Goal: Information Seeking & Learning: Learn about a topic

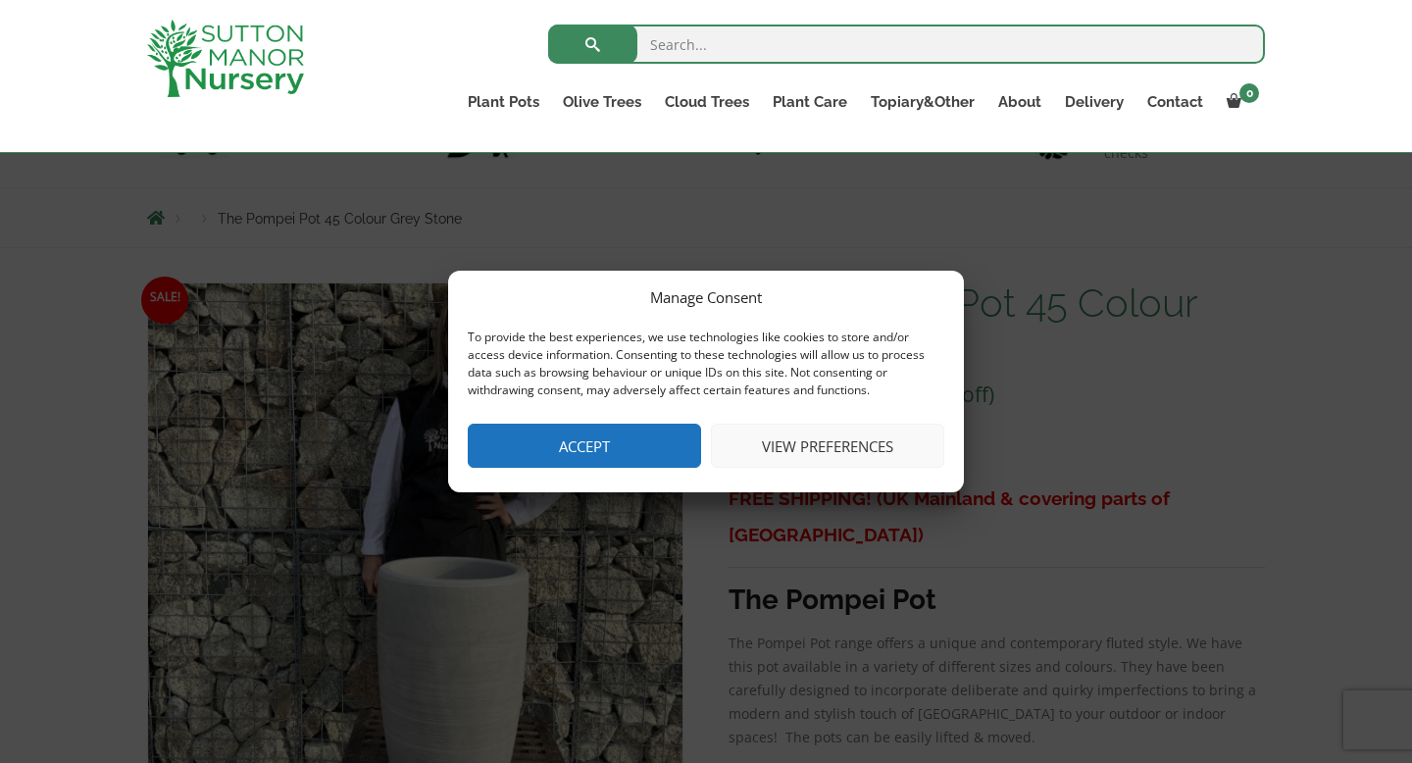
click at [648, 455] on button "Accept" at bounding box center [584, 446] width 233 height 44
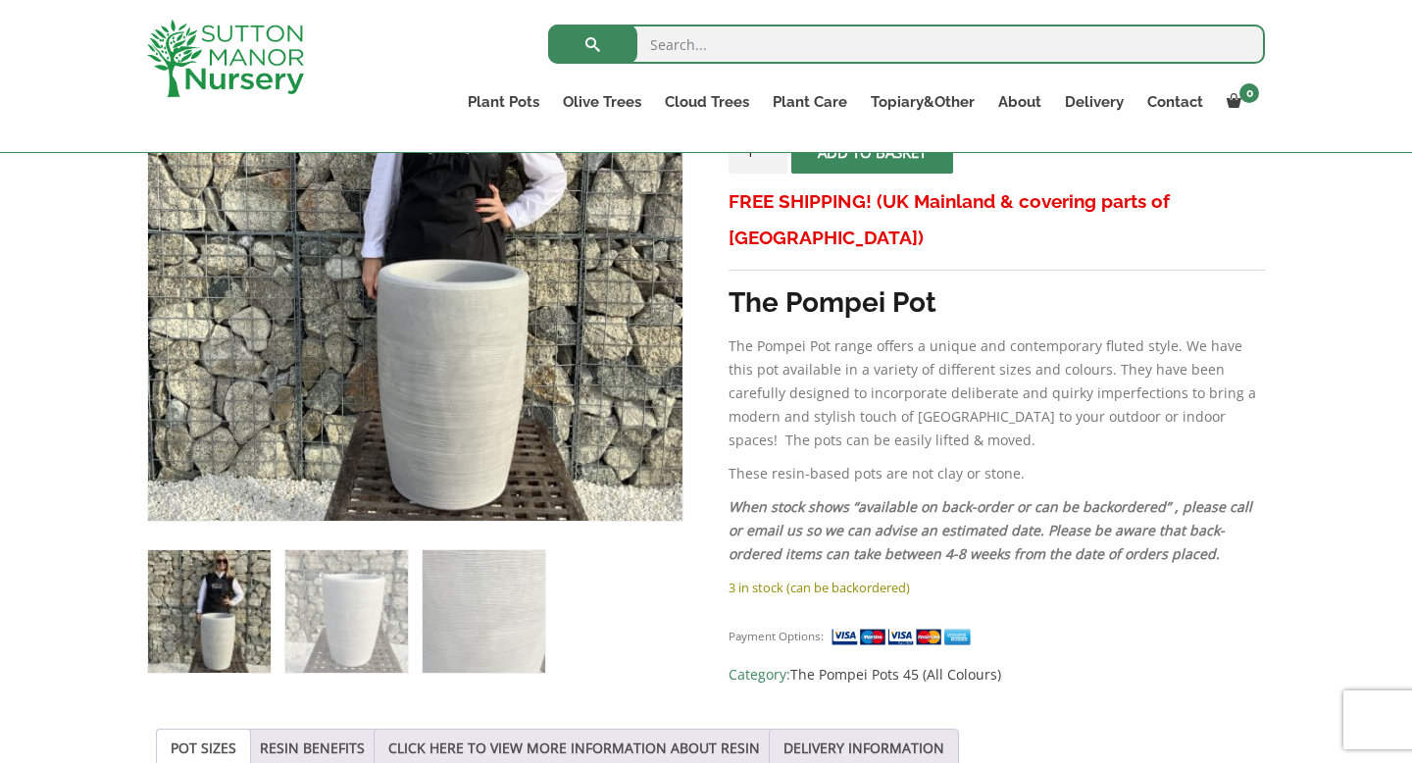
scroll to position [495, 0]
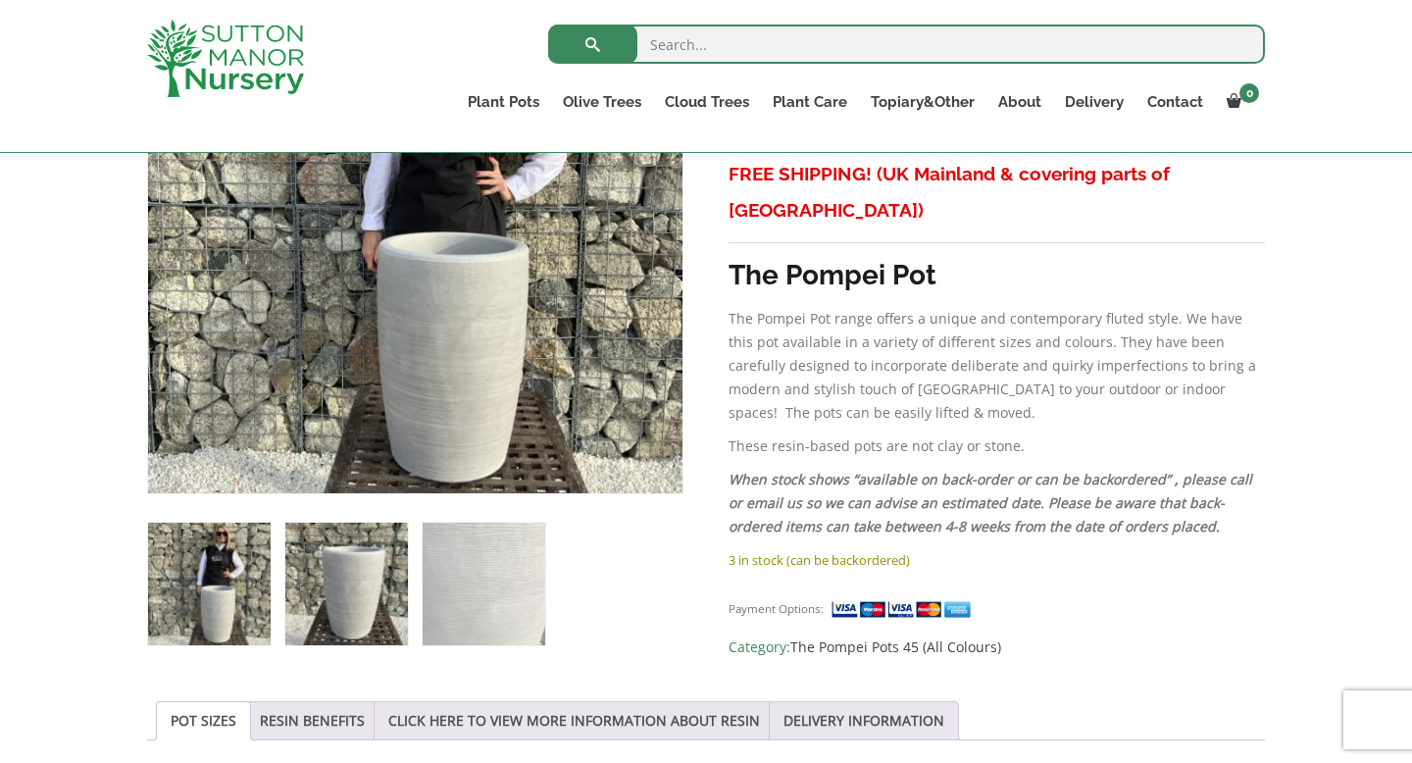
click at [340, 594] on img at bounding box center [346, 584] width 123 height 123
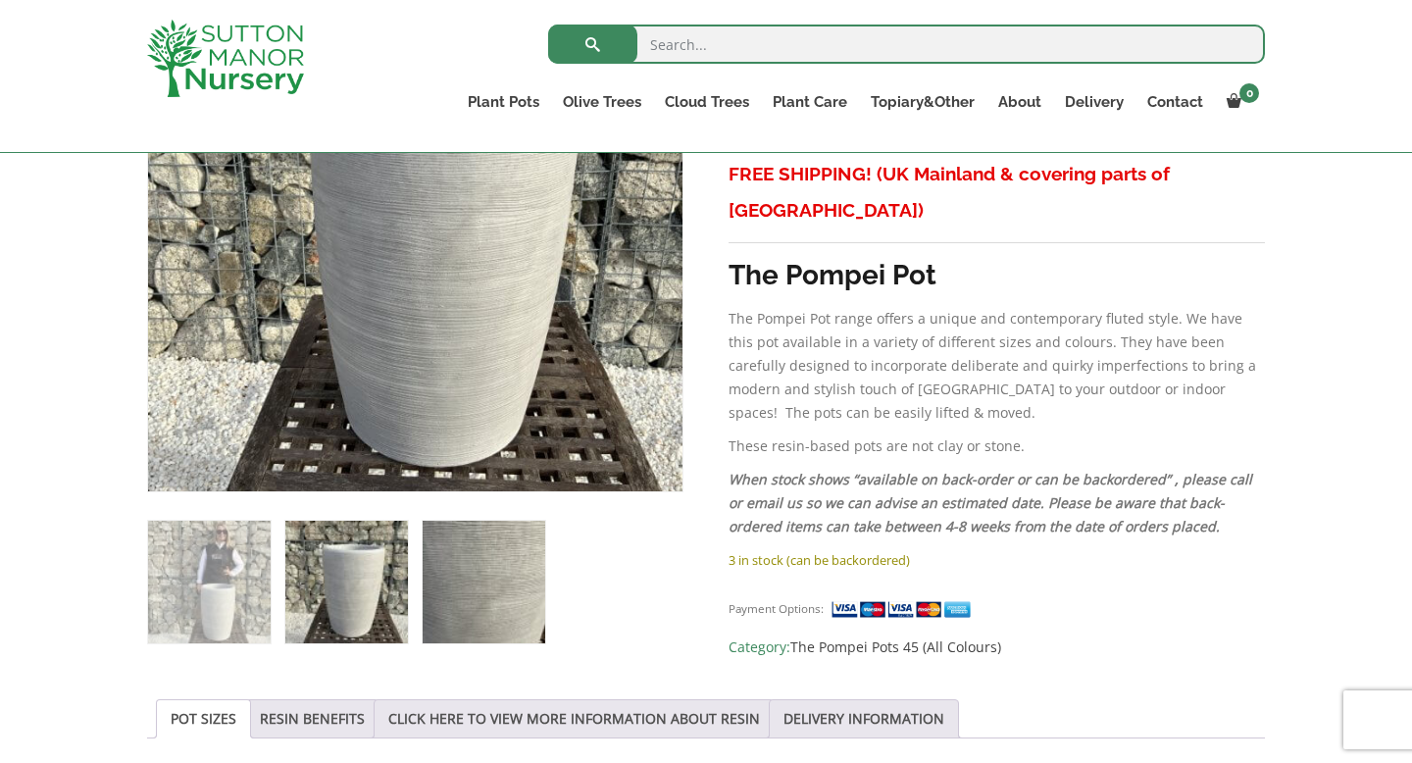
click at [452, 589] on img at bounding box center [484, 582] width 123 height 123
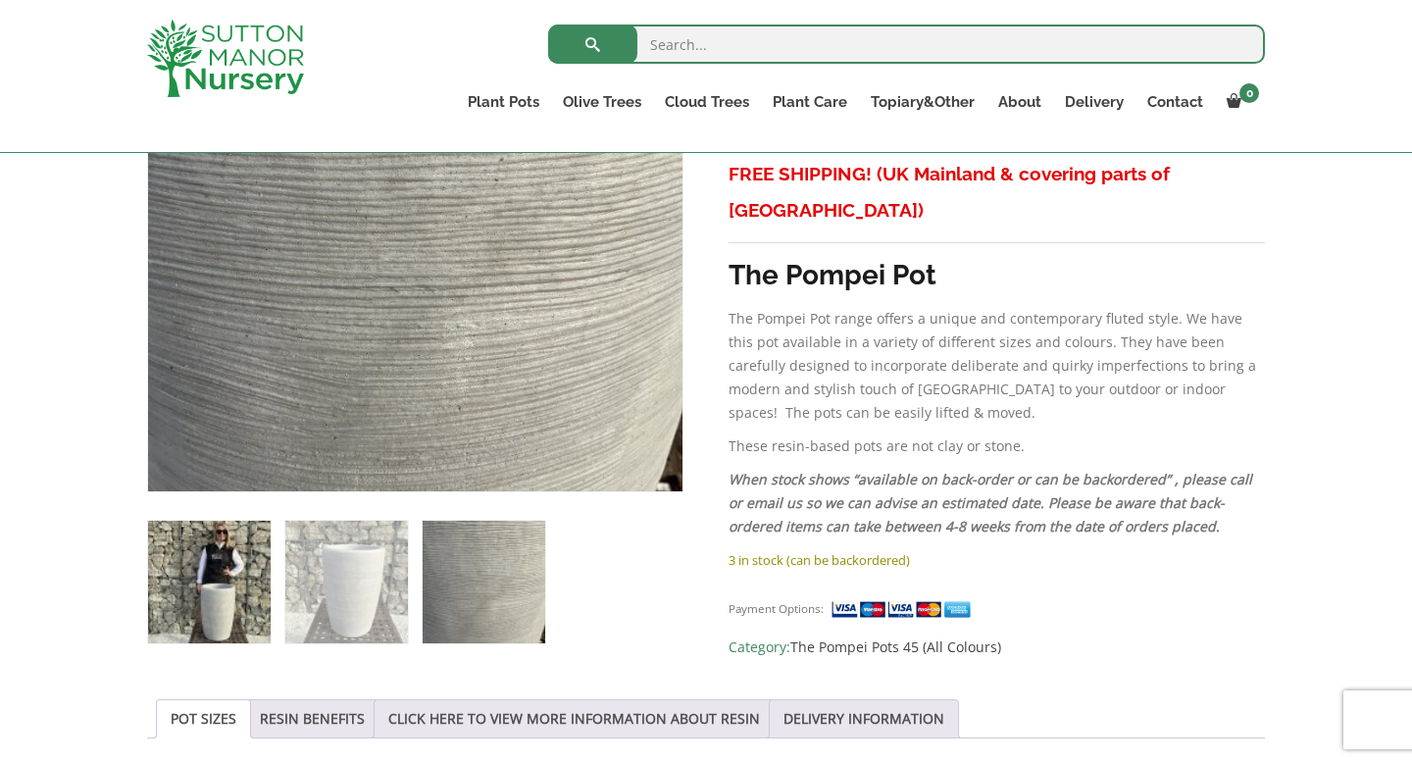
click at [185, 597] on img at bounding box center [209, 582] width 123 height 123
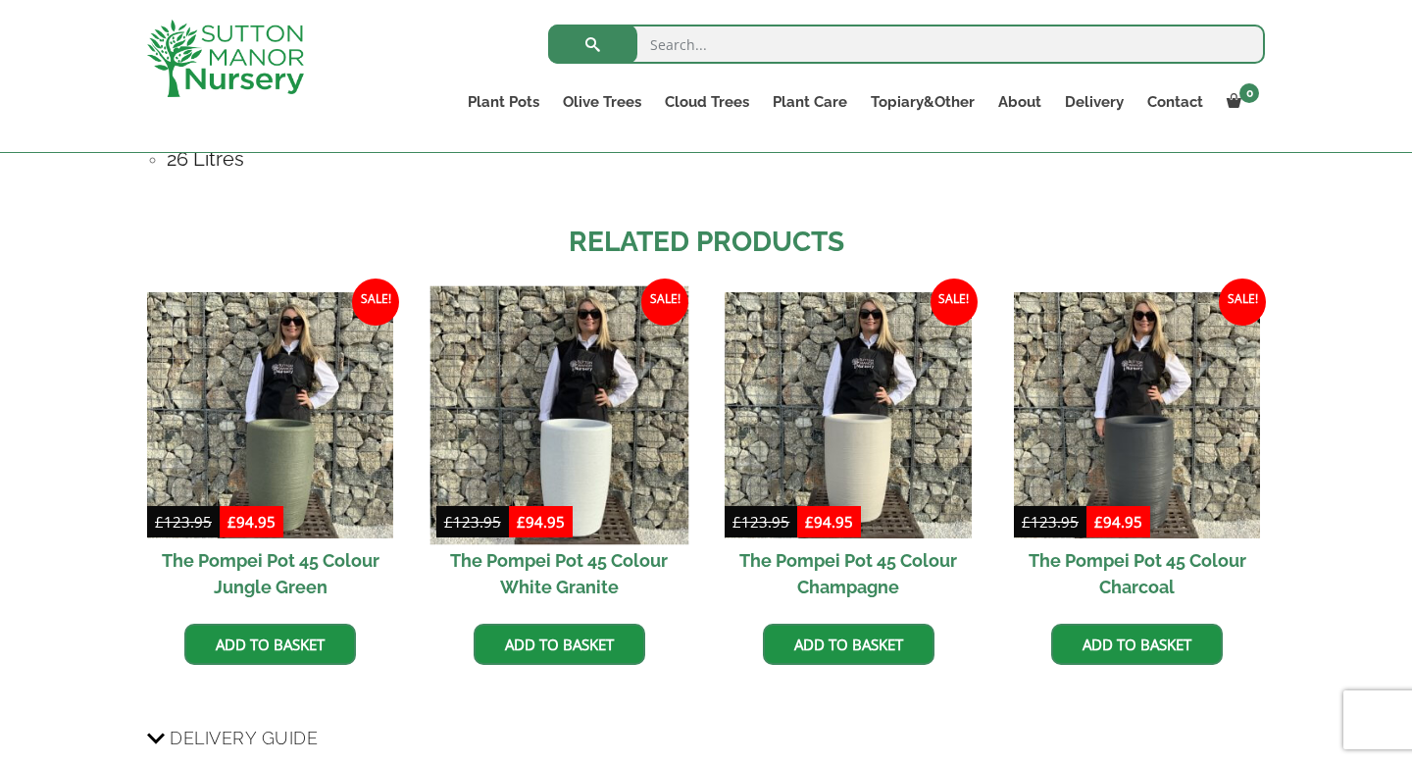
scroll to position [1518, 0]
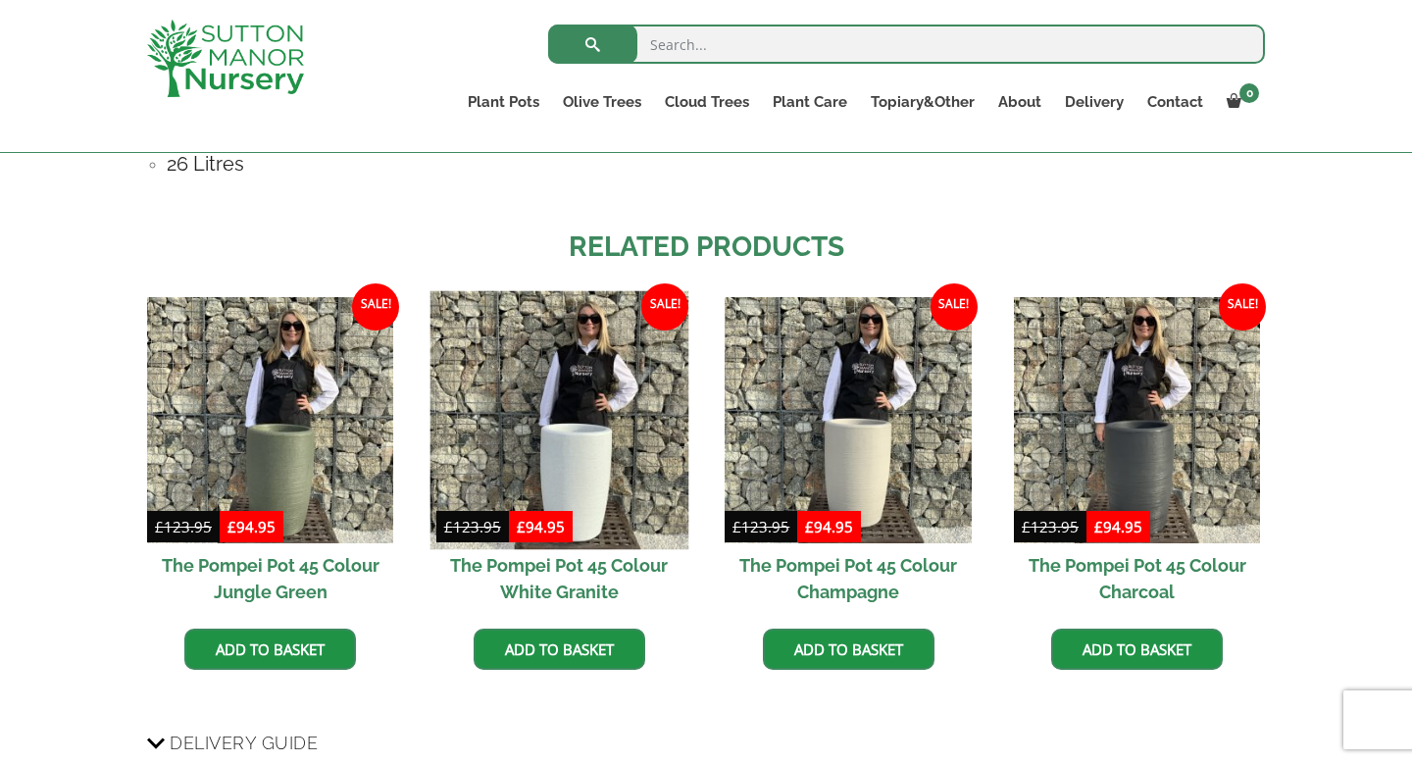
click at [598, 455] on img at bounding box center [558, 419] width 259 height 259
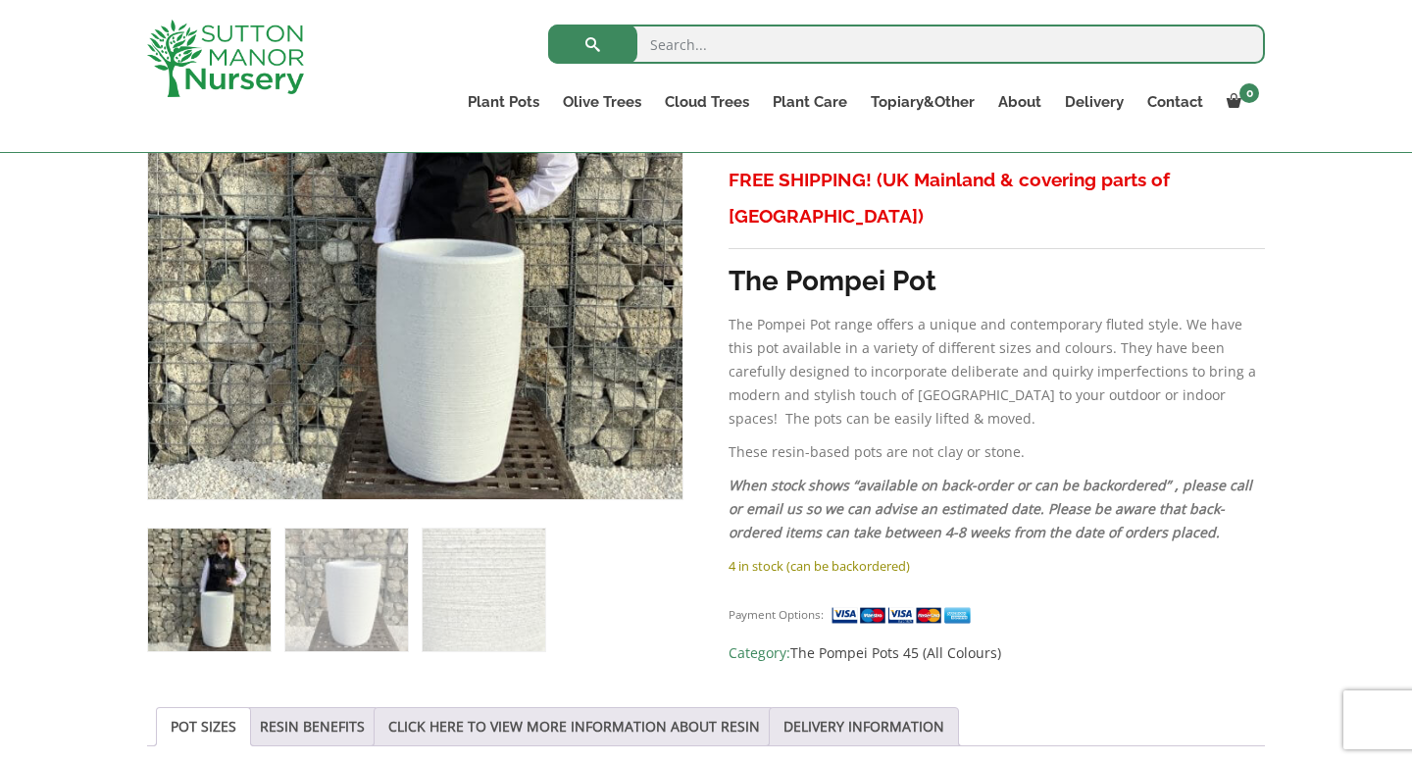
scroll to position [488, 0]
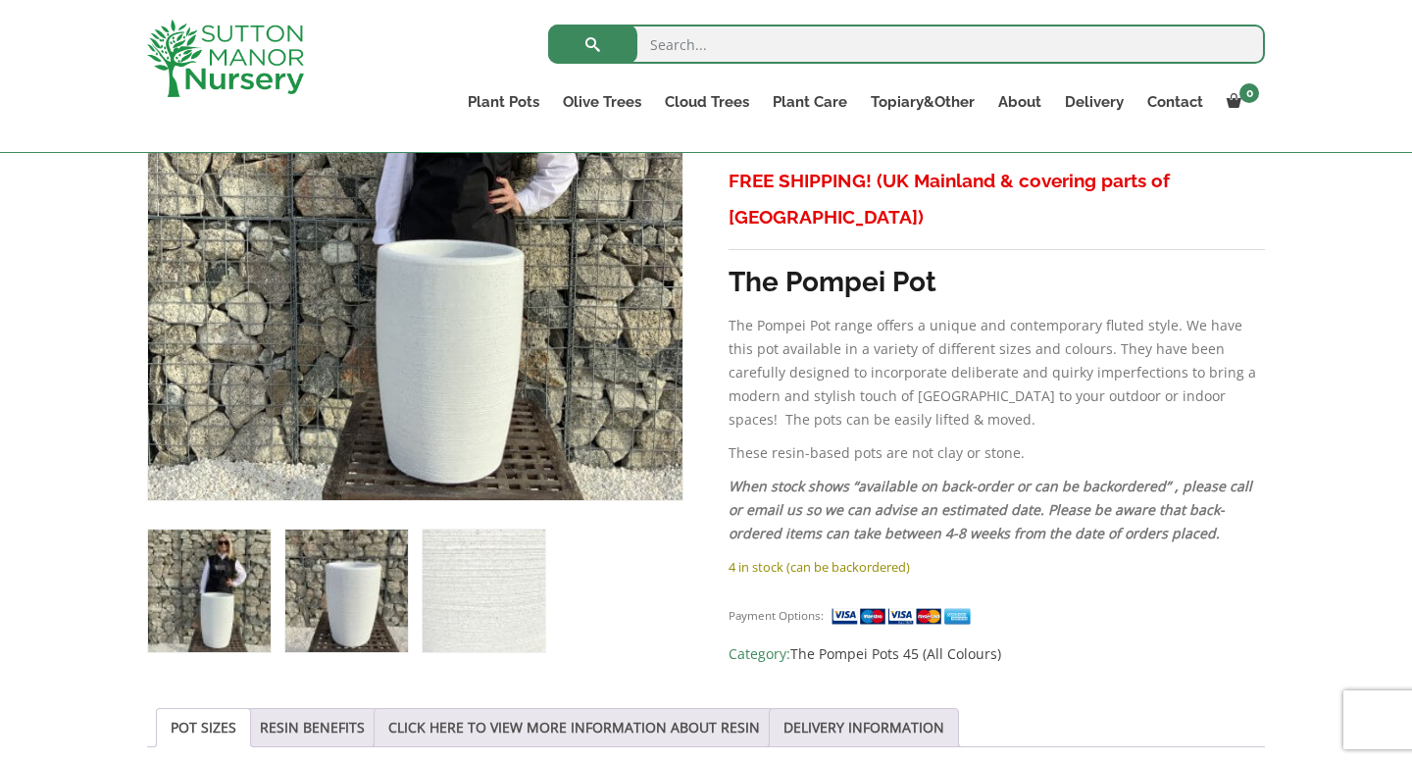
click at [350, 580] on img at bounding box center [346, 590] width 123 height 123
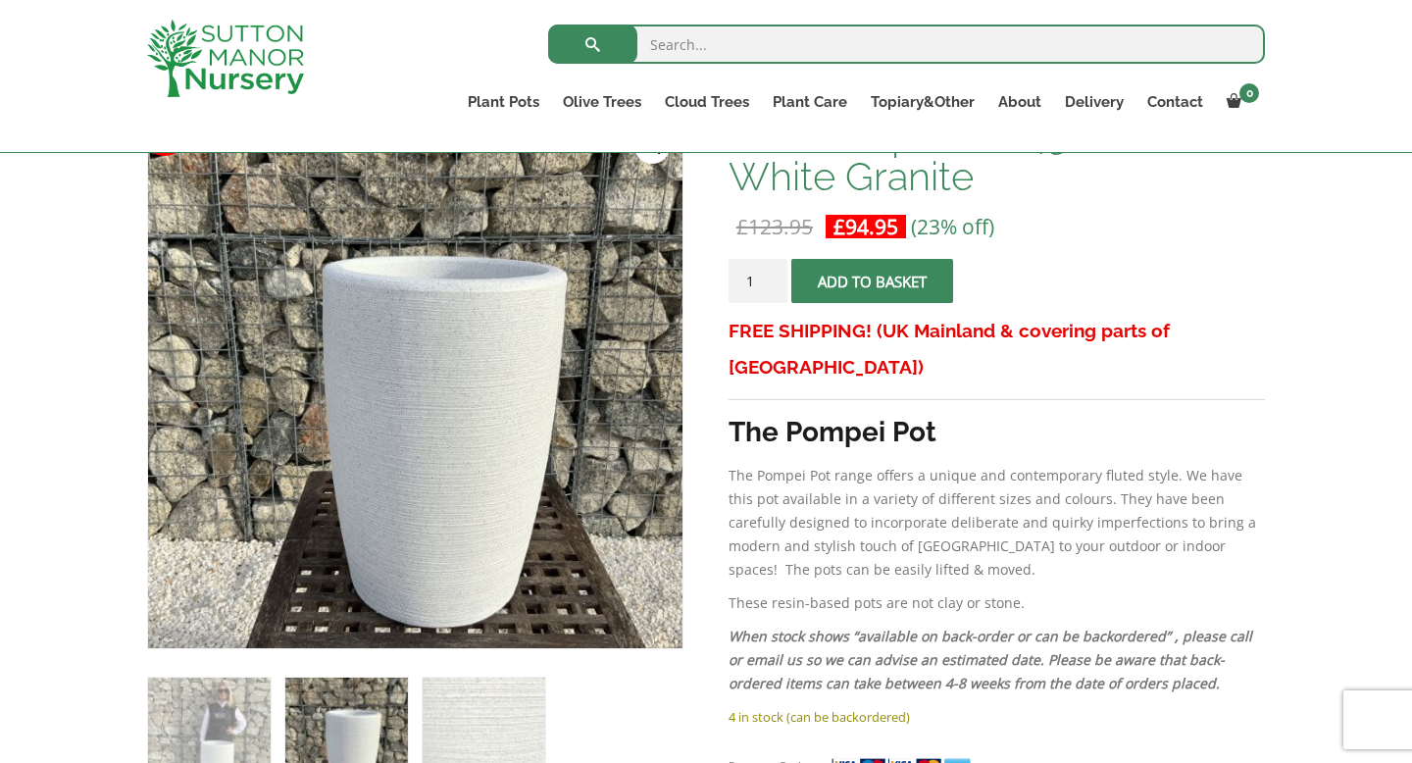
scroll to position [337, 0]
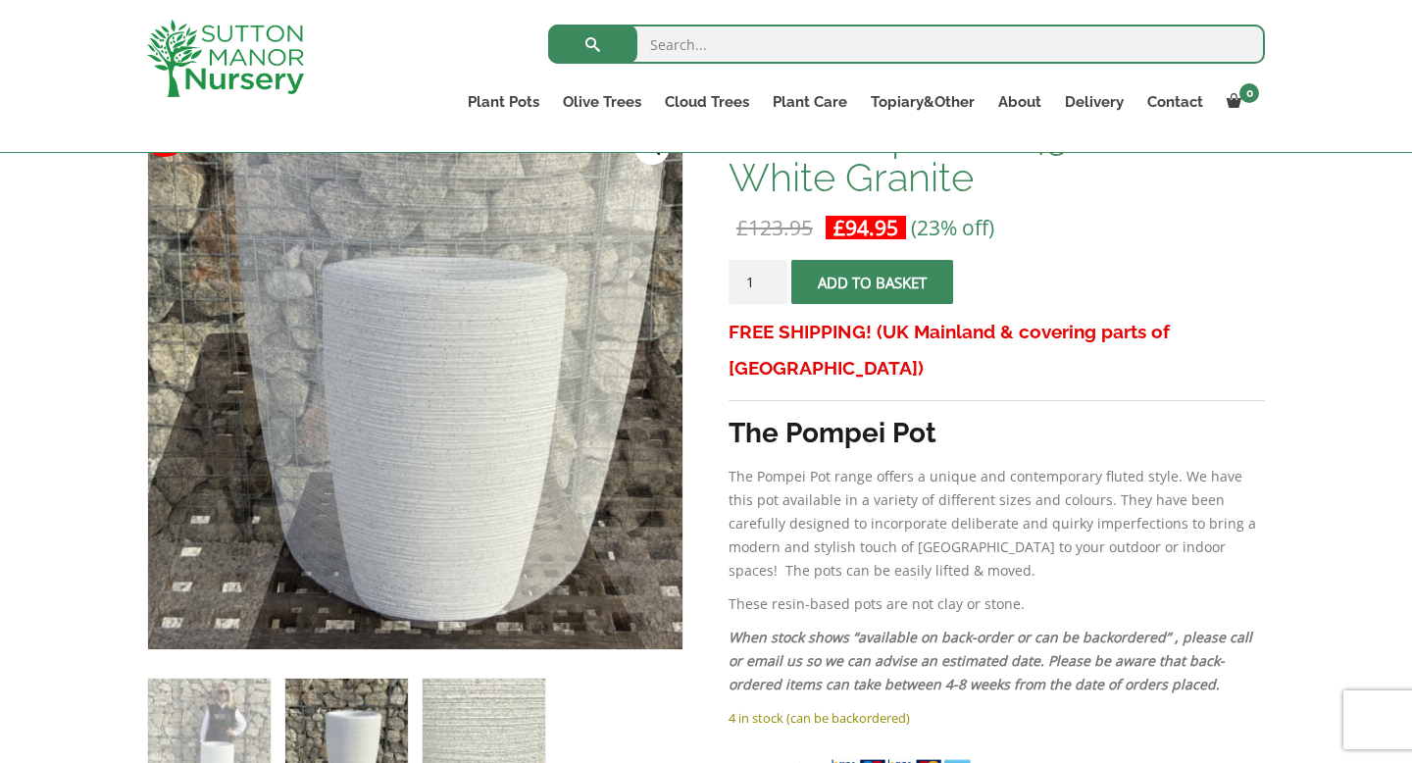
click at [465, 697] on img at bounding box center [484, 739] width 123 height 123
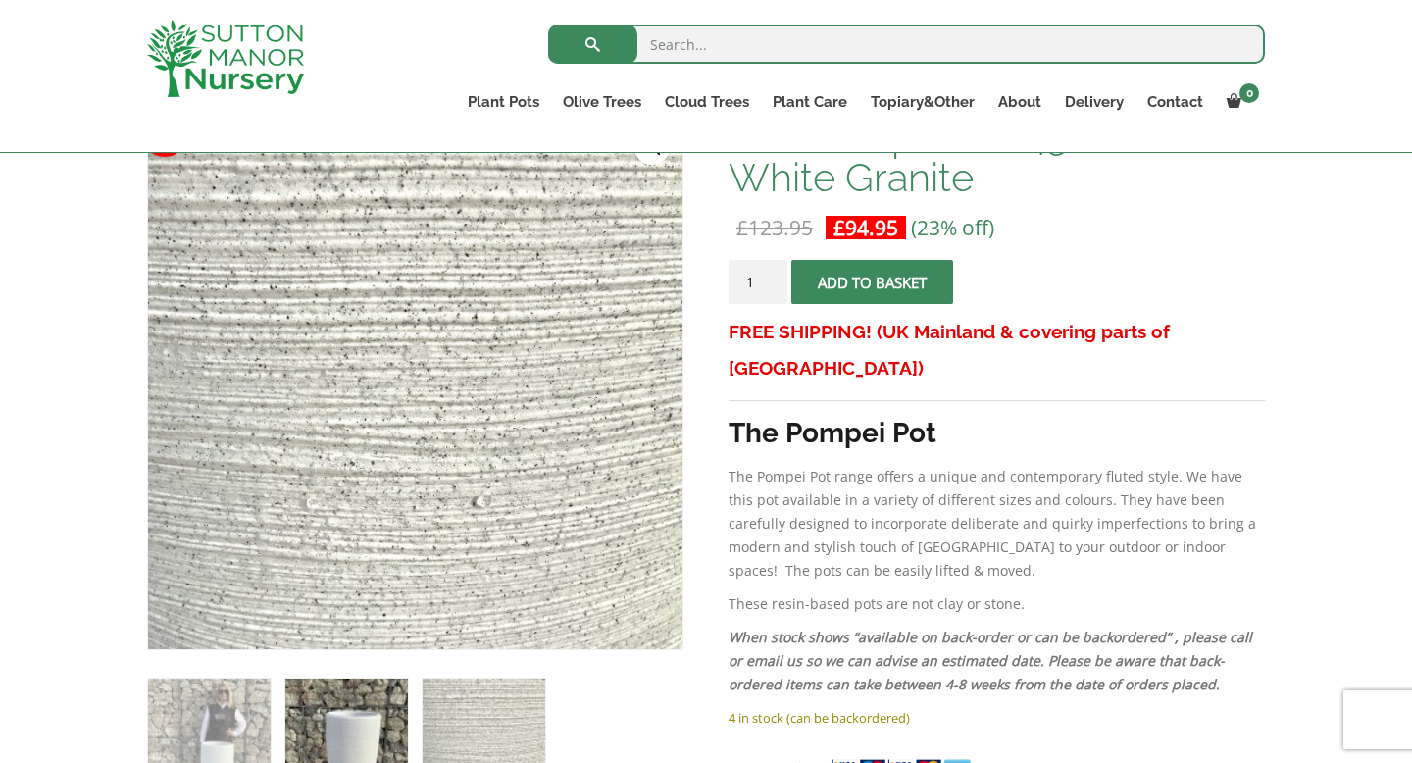
click at [310, 719] on img at bounding box center [346, 739] width 123 height 123
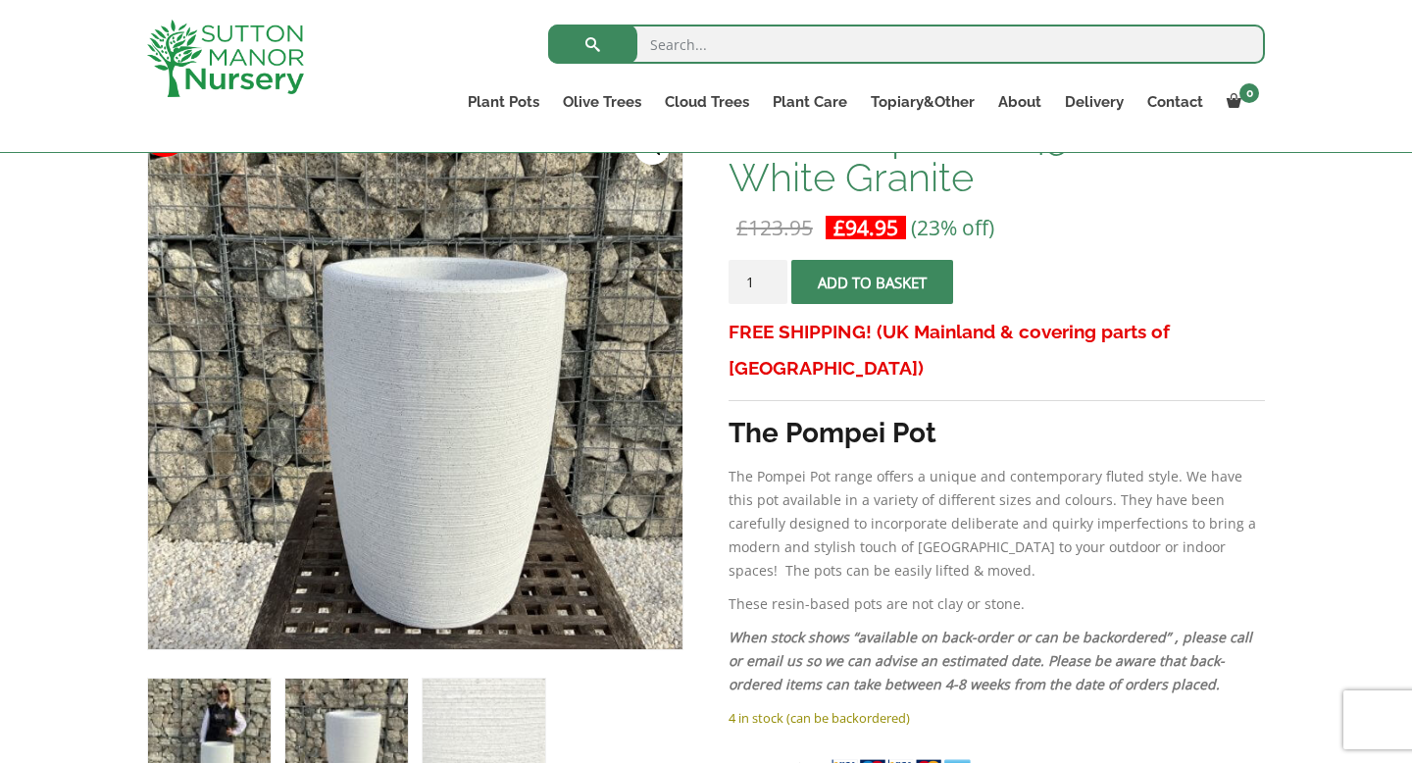
click at [213, 714] on img at bounding box center [209, 739] width 123 height 123
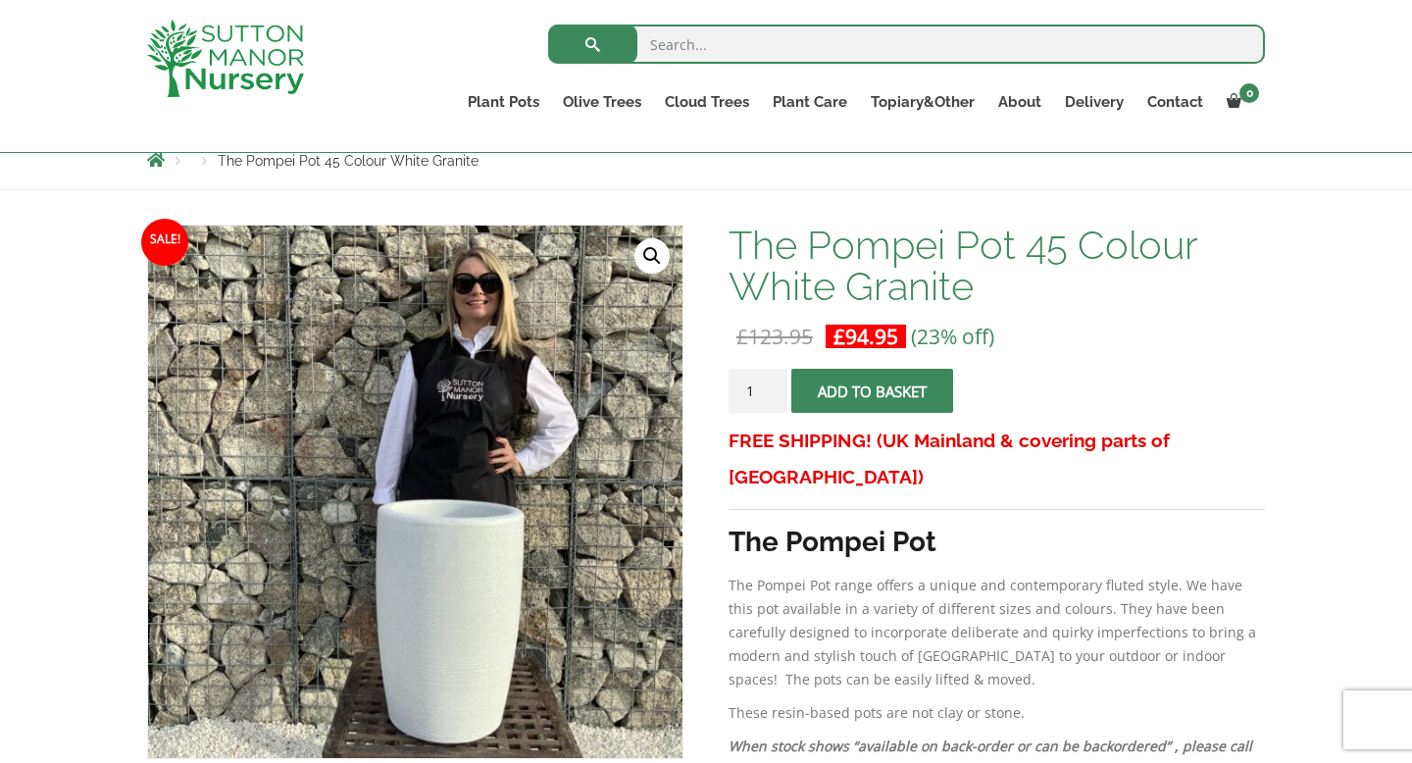
scroll to position [221, 0]
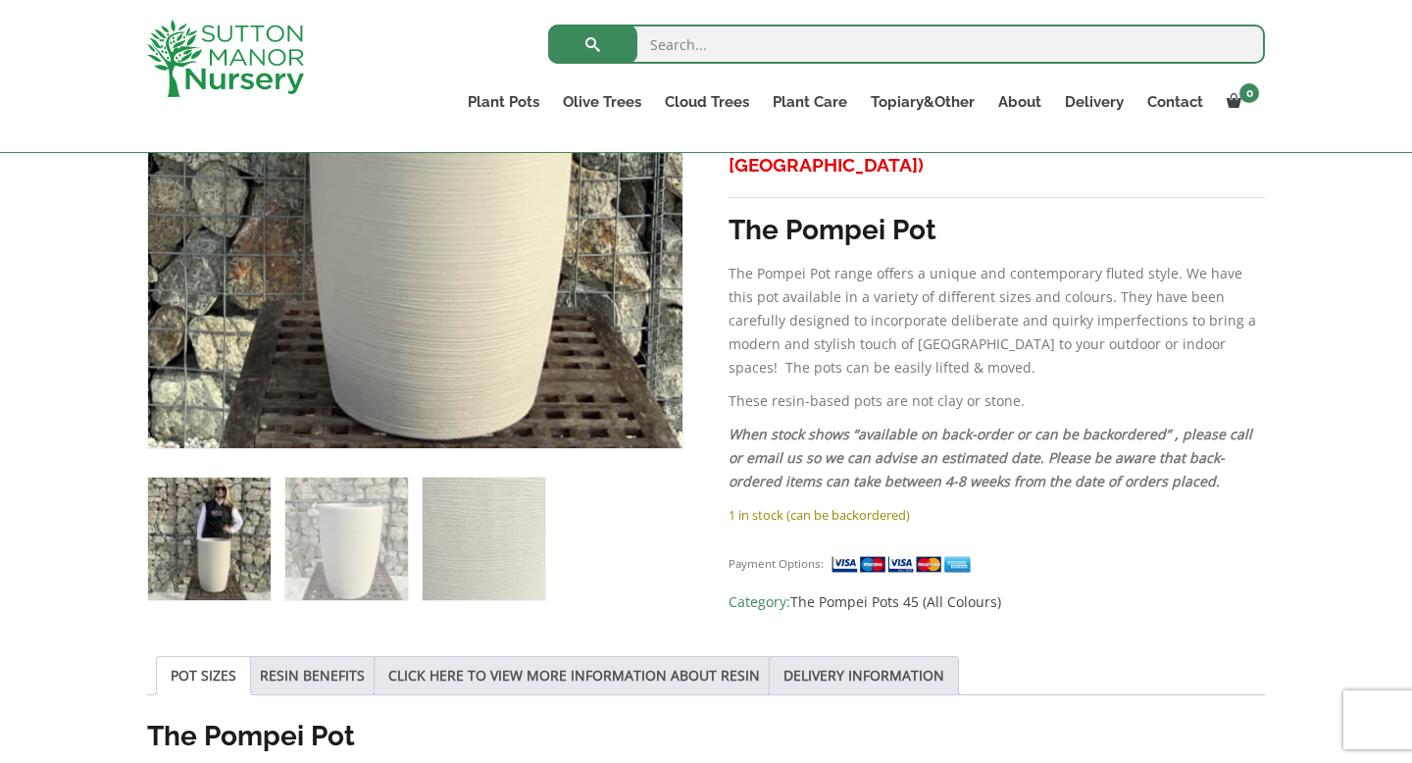
scroll to position [542, 0]
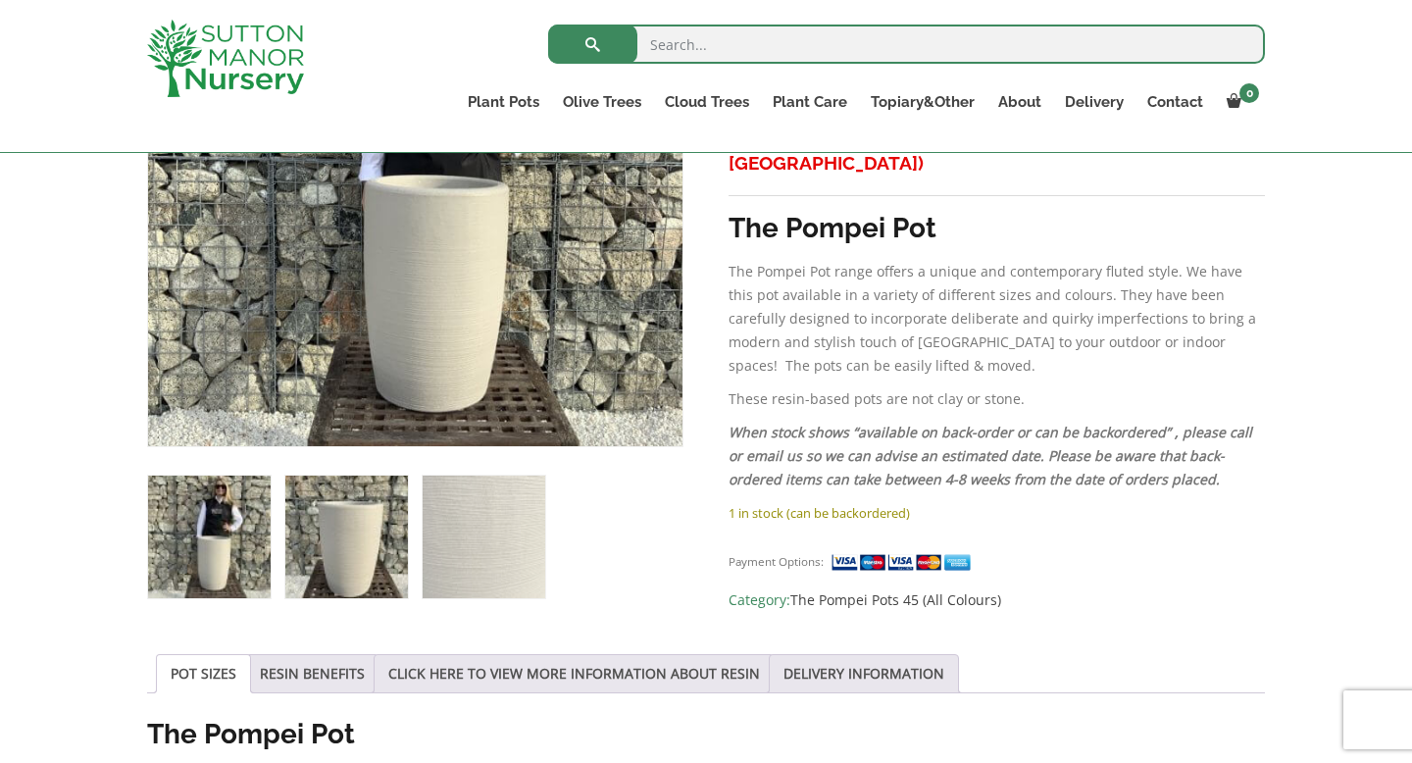
click at [363, 549] on img at bounding box center [346, 536] width 123 height 123
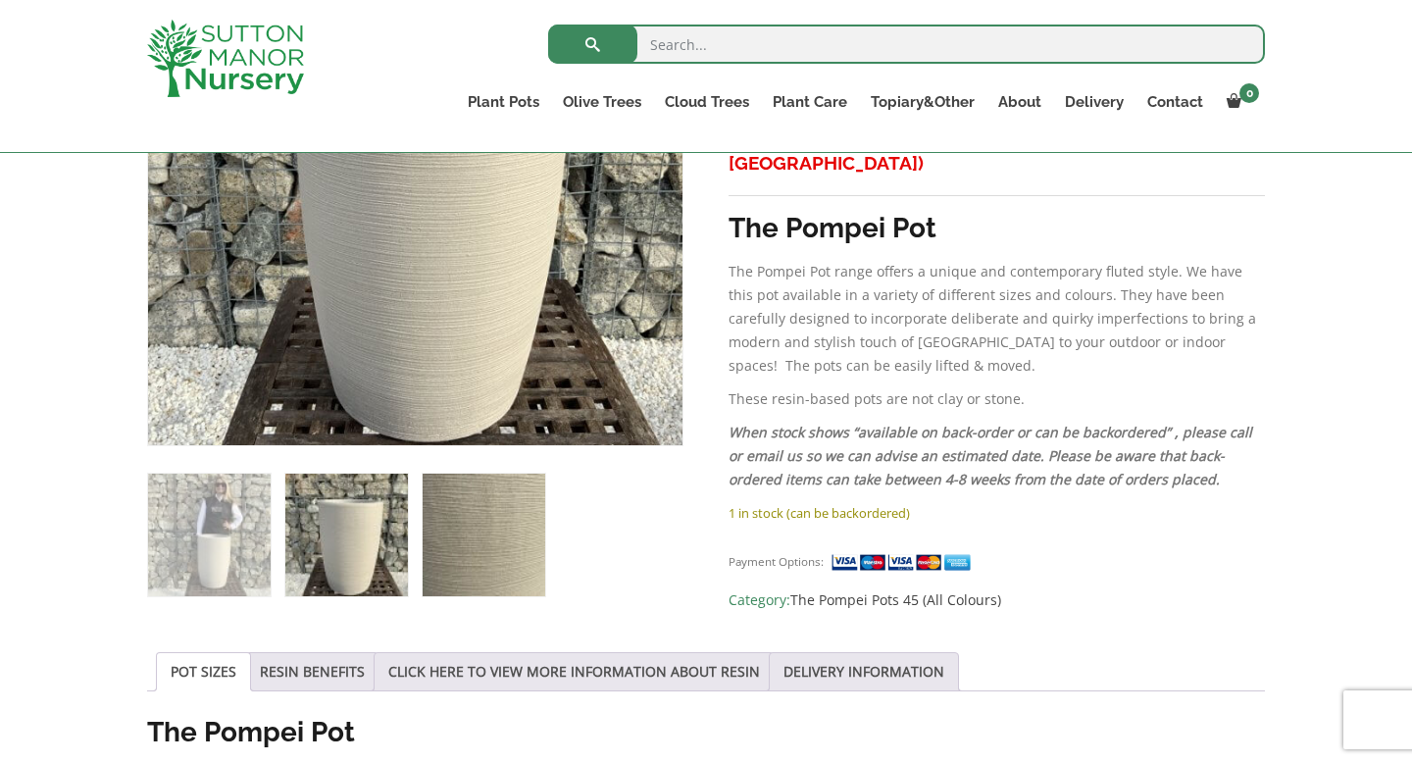
click at [492, 545] on img at bounding box center [484, 535] width 123 height 123
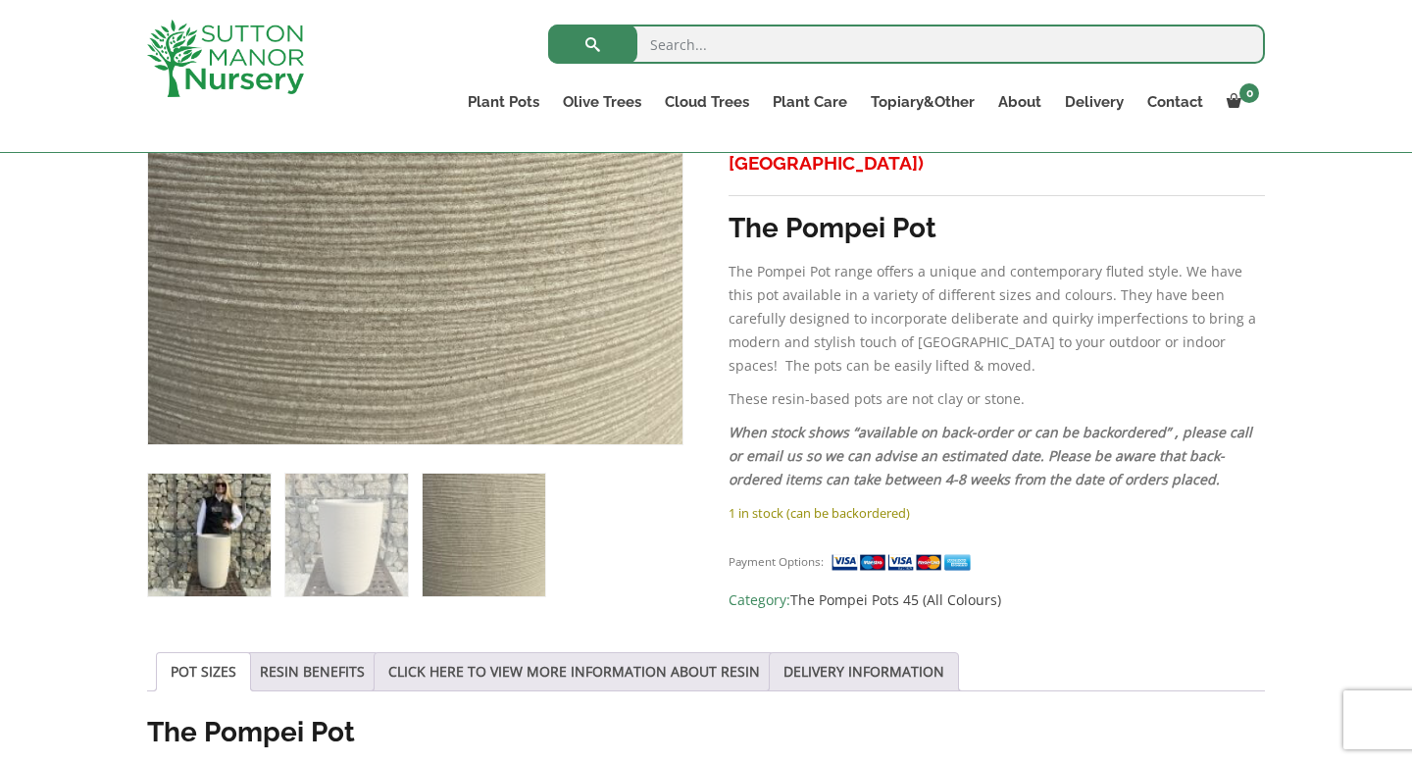
click at [210, 545] on img at bounding box center [209, 535] width 123 height 123
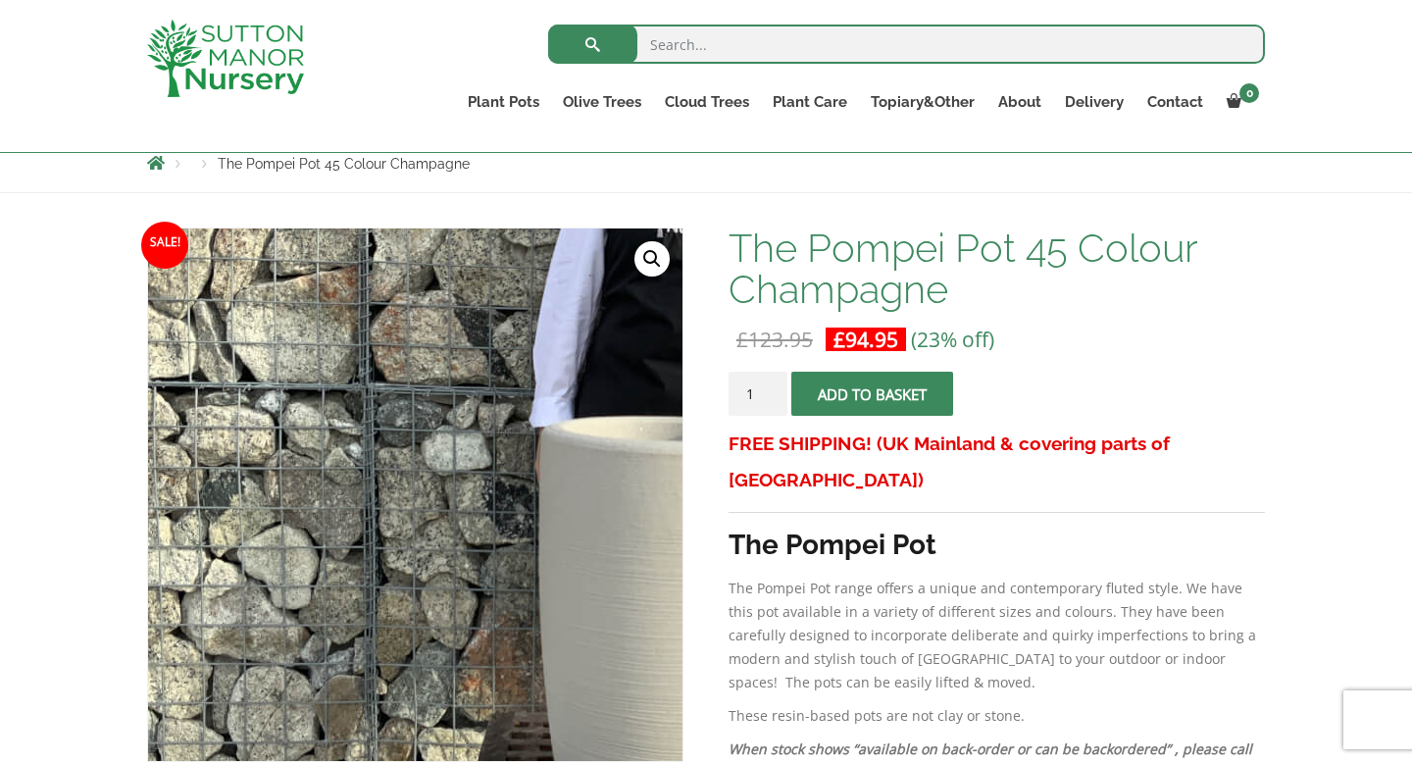
scroll to position [217, 0]
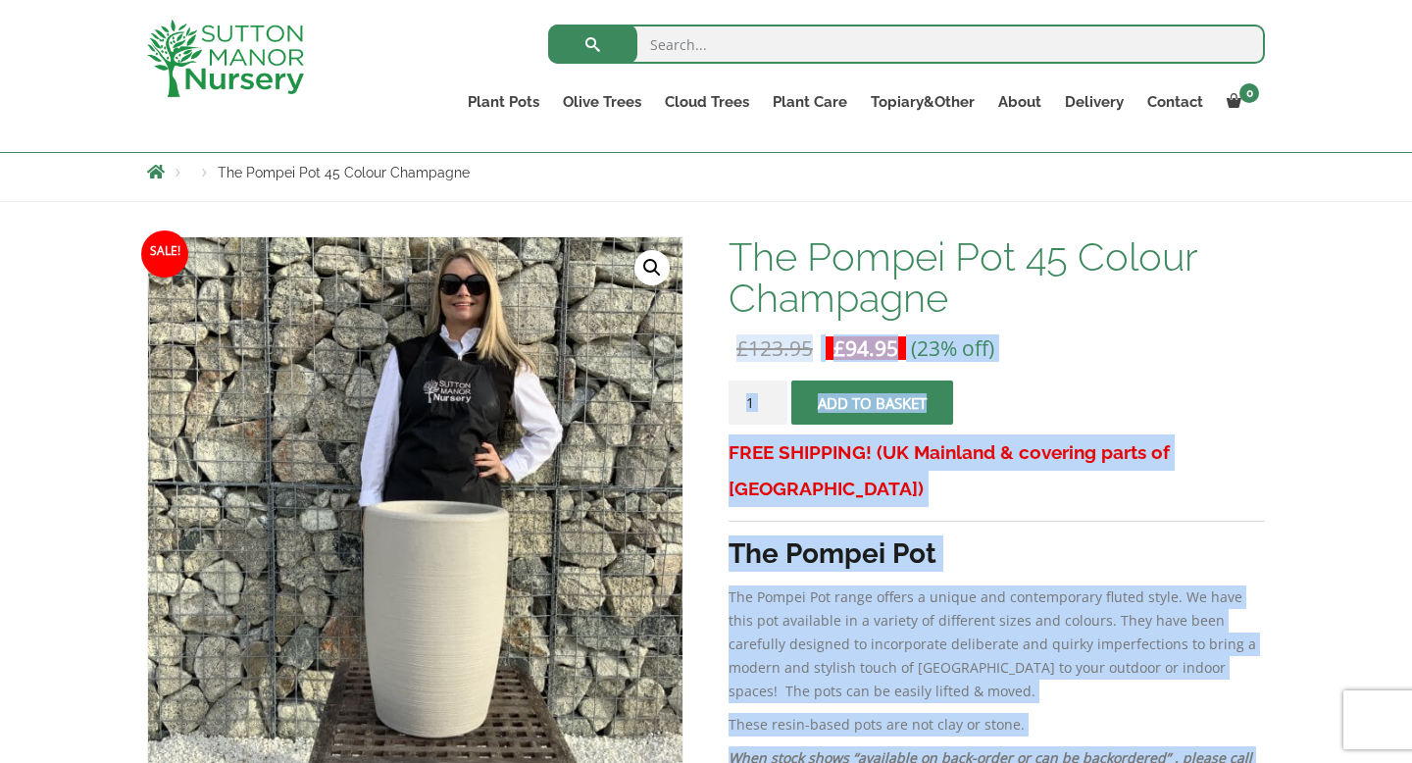
drag, startPoint x: 986, startPoint y: 307, endPoint x: 723, endPoint y: 249, distance: 269.0
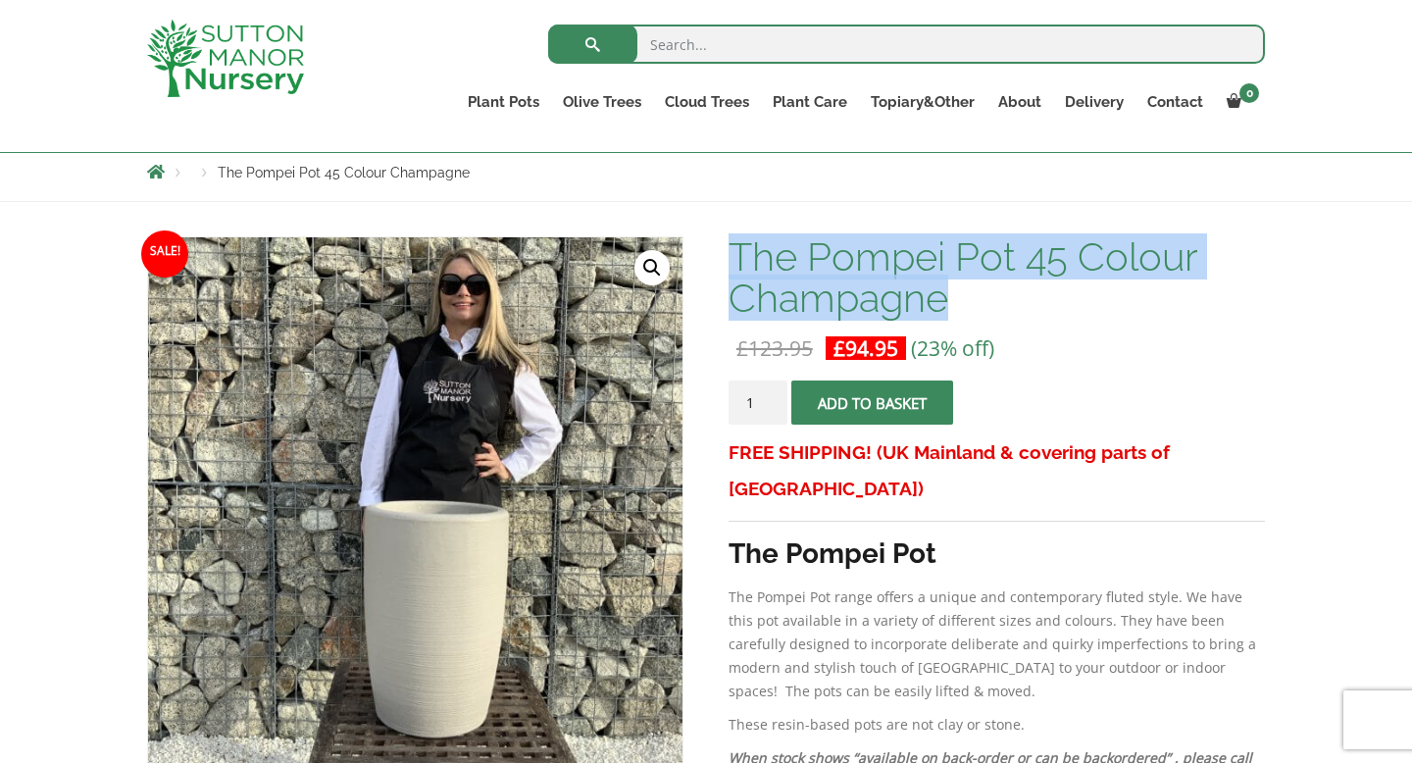
drag, startPoint x: 738, startPoint y: 250, endPoint x: 952, endPoint y: 297, distance: 218.8
click at [952, 297] on h1 "The Pompei Pot 45 Colour Champagne" at bounding box center [996, 277] width 536 height 82
drag, startPoint x: 952, startPoint y: 297, endPoint x: 747, endPoint y: 260, distance: 208.2
click at [747, 260] on h1 "The Pompei Pot 45 Colour Champagne" at bounding box center [996, 277] width 536 height 82
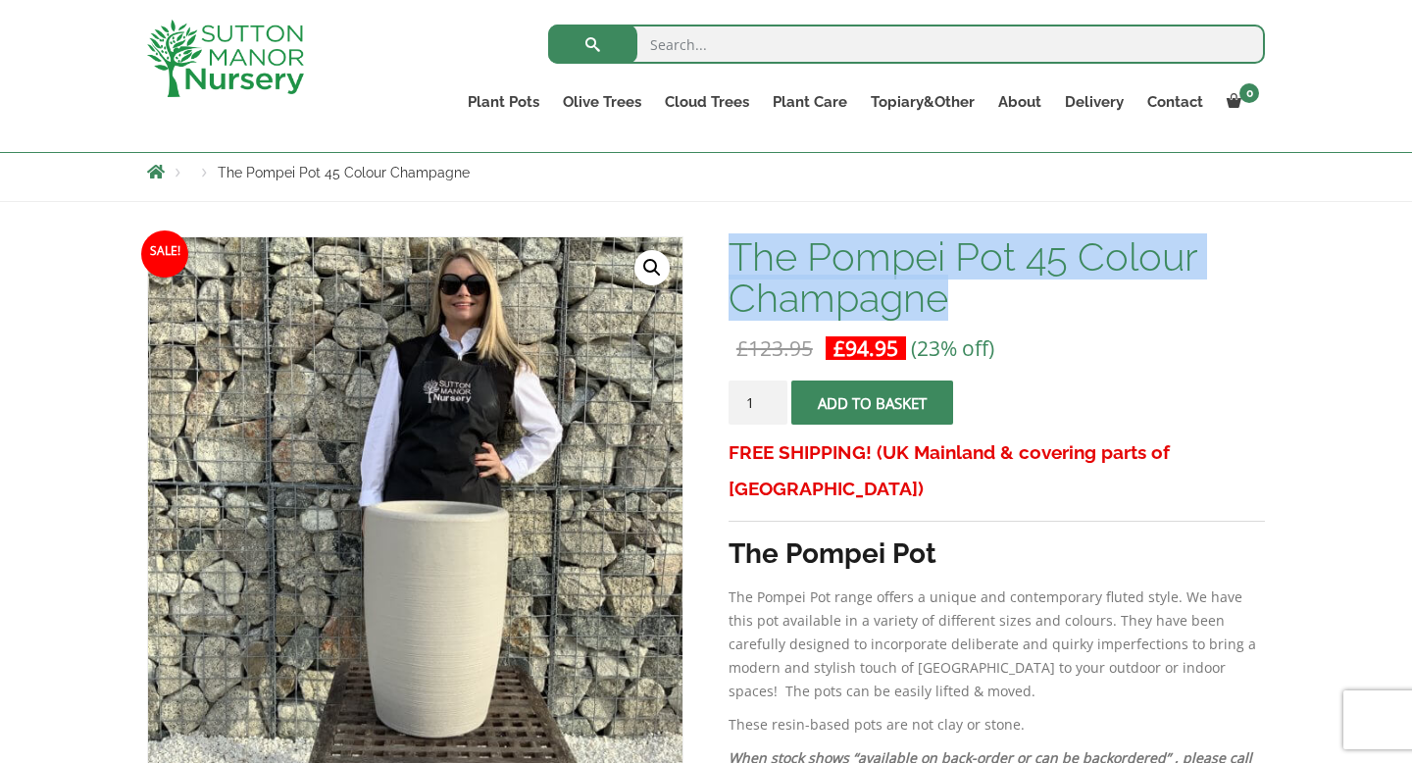
click at [747, 260] on h1 "The Pompei Pot 45 Colour Champagne" at bounding box center [996, 277] width 536 height 82
drag, startPoint x: 731, startPoint y: 254, endPoint x: 942, endPoint y: 302, distance: 216.2
click at [946, 302] on h1 "The Pompei Pot 45 Colour Champagne" at bounding box center [996, 277] width 536 height 82
click at [945, 303] on h1 "The Pompei Pot 45 Colour Champagne" at bounding box center [996, 277] width 536 height 82
drag, startPoint x: 945, startPoint y: 303, endPoint x: 726, endPoint y: 245, distance: 226.1
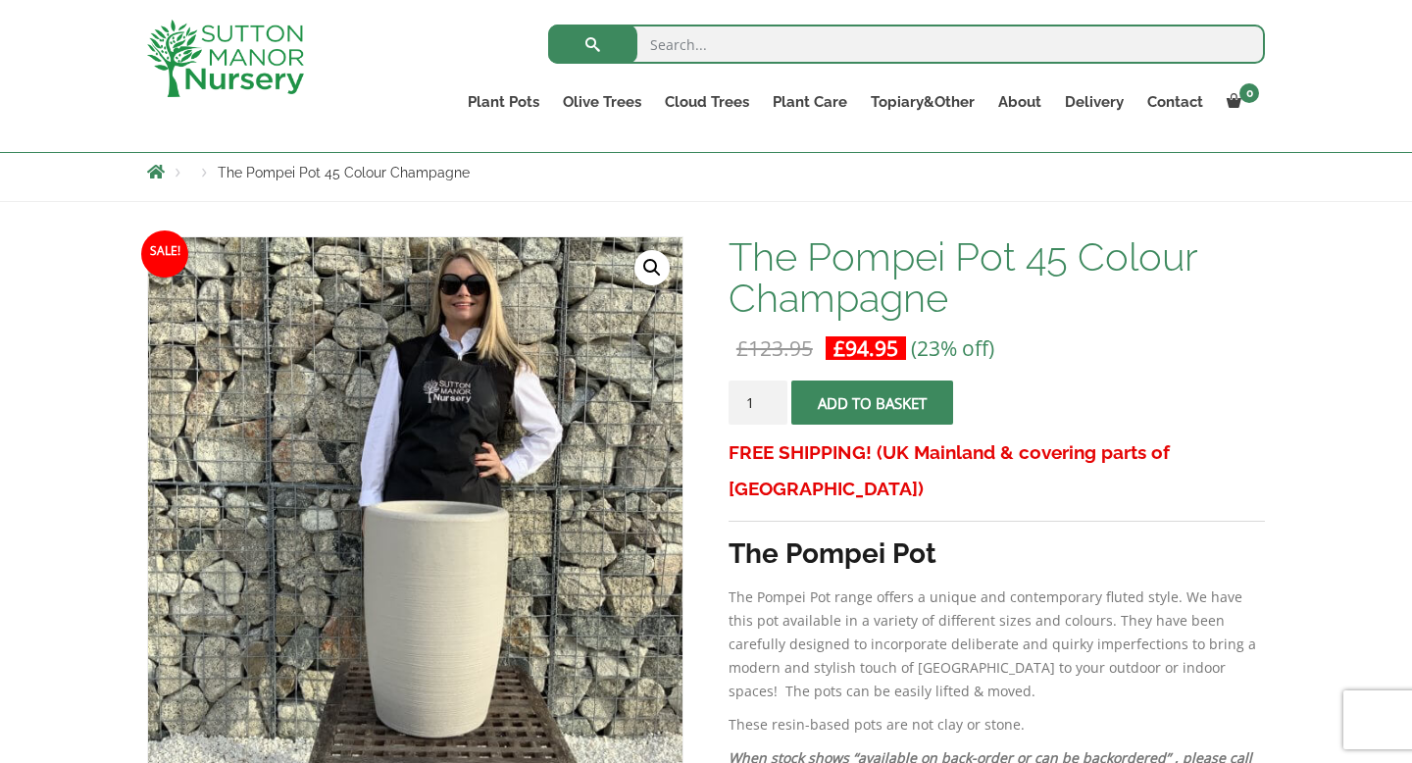
click at [768, 264] on h1 "The Pompei Pot 45 Colour Champagne" at bounding box center [996, 277] width 536 height 82
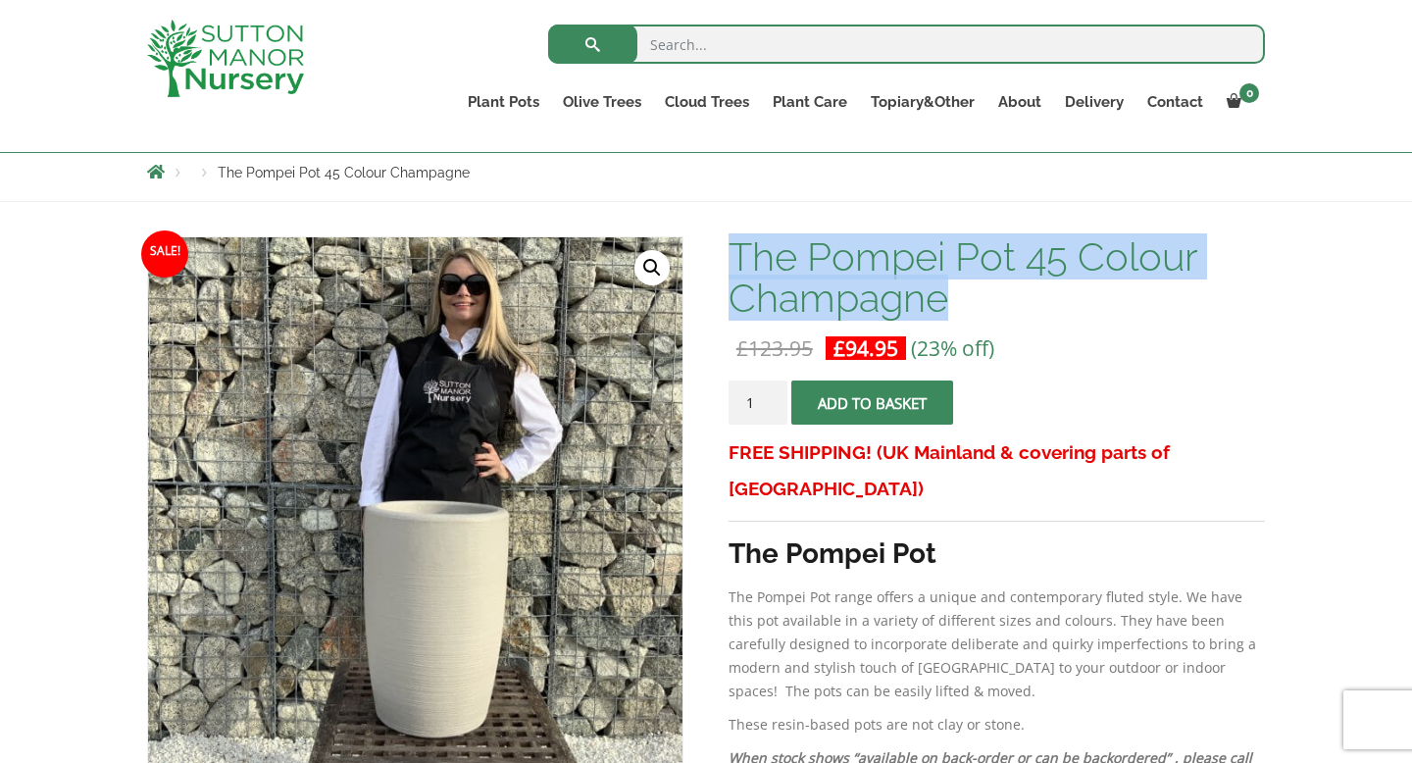
drag, startPoint x: 732, startPoint y: 250, endPoint x: 959, endPoint y: 298, distance: 231.5
click at [959, 298] on h1 "The Pompei Pot 45 Colour Champagne" at bounding box center [996, 277] width 536 height 82
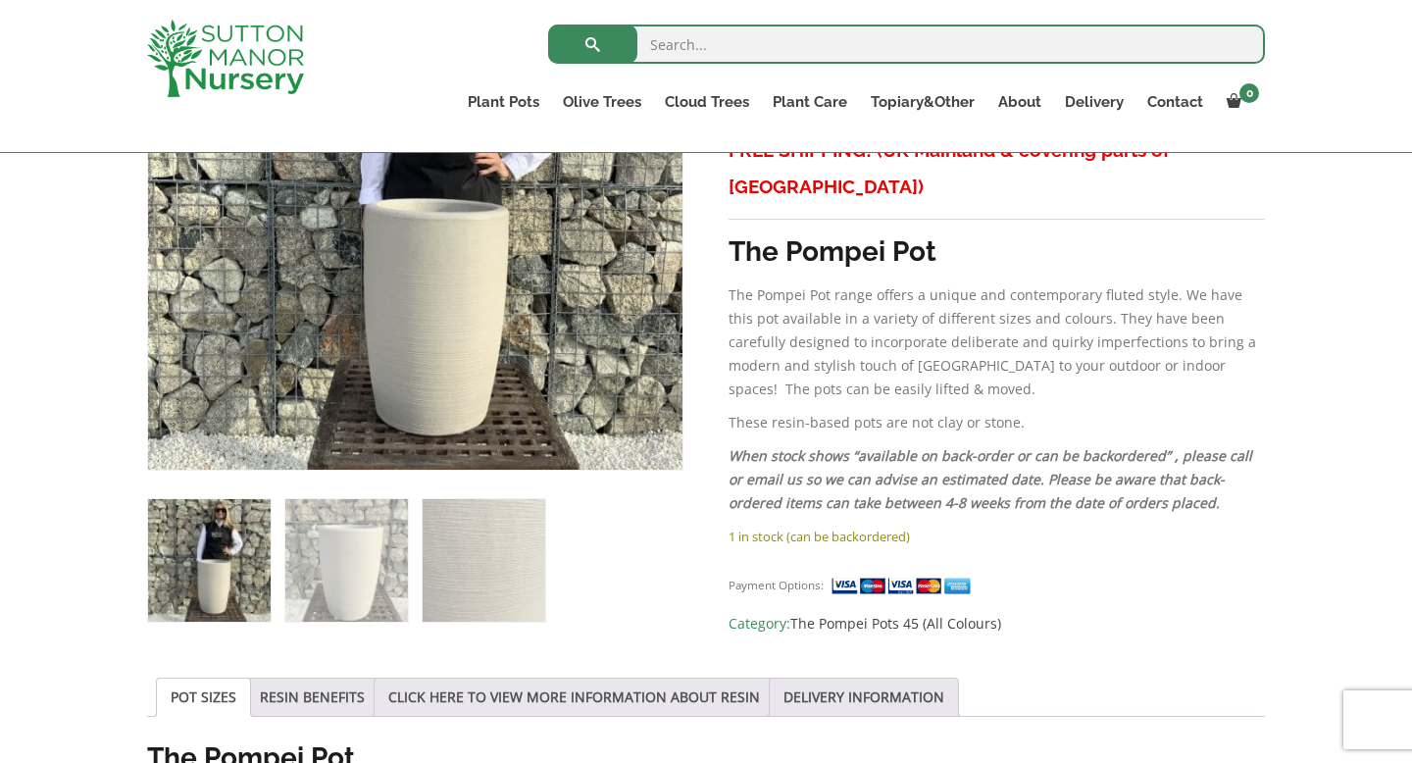
scroll to position [518, 0]
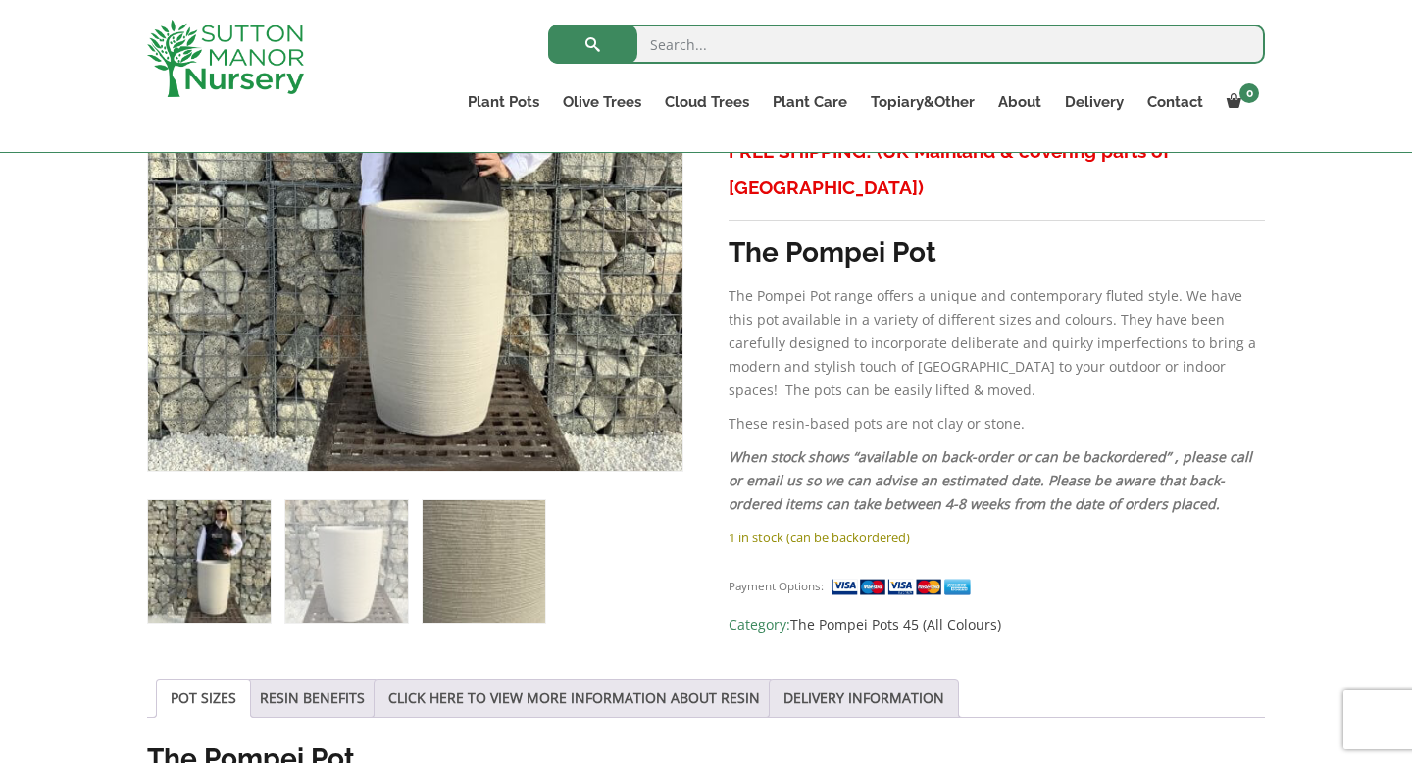
click at [490, 566] on img at bounding box center [484, 561] width 123 height 123
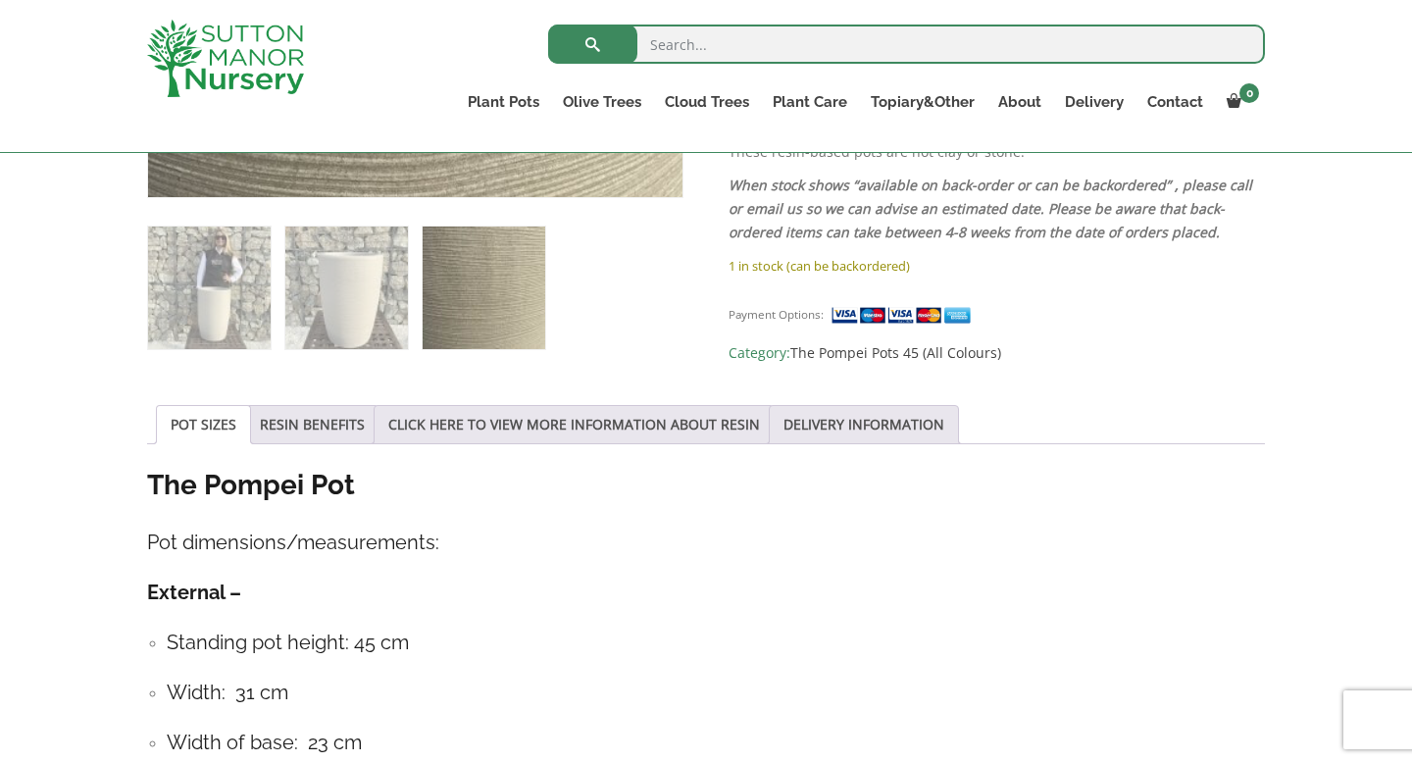
scroll to position [792, 0]
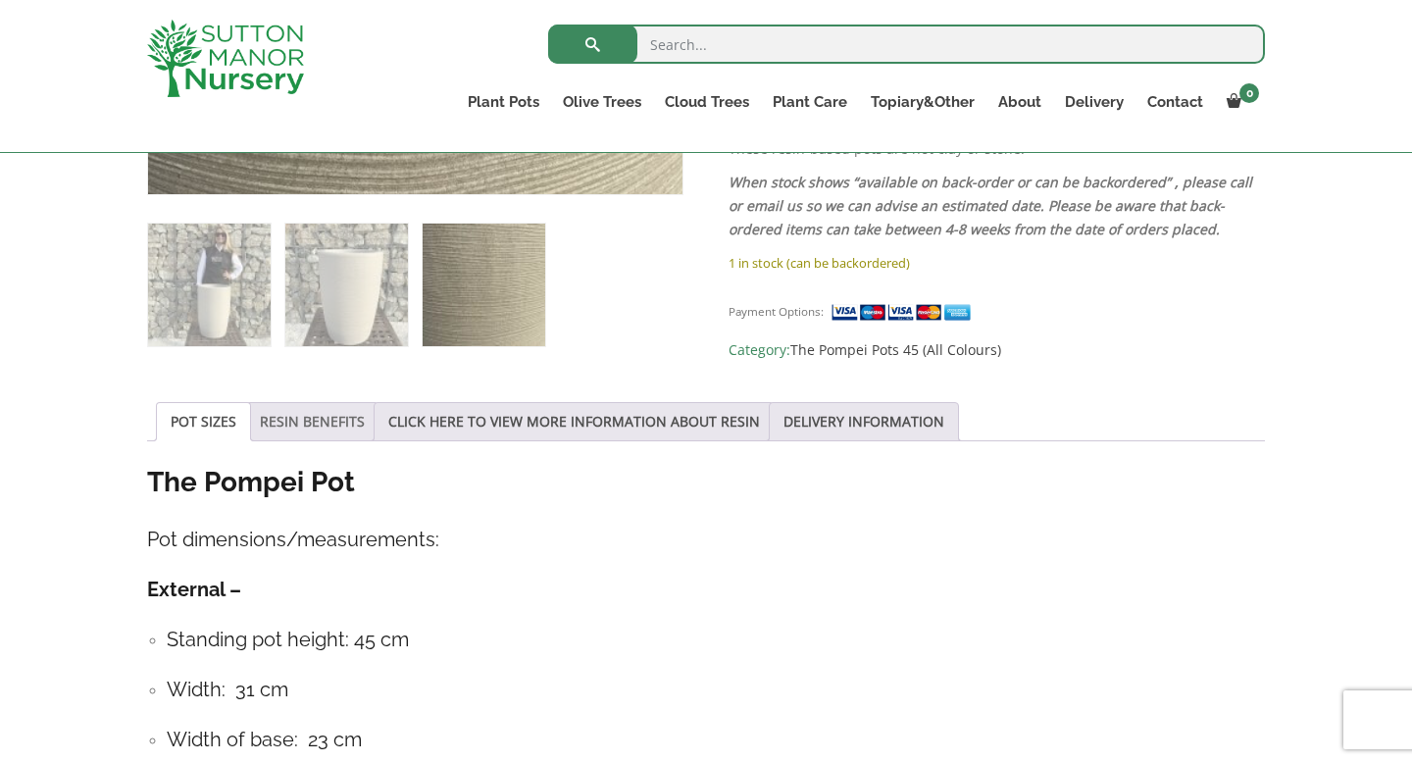
click at [329, 427] on link "RESIN BENEFITS" at bounding box center [312, 421] width 105 height 37
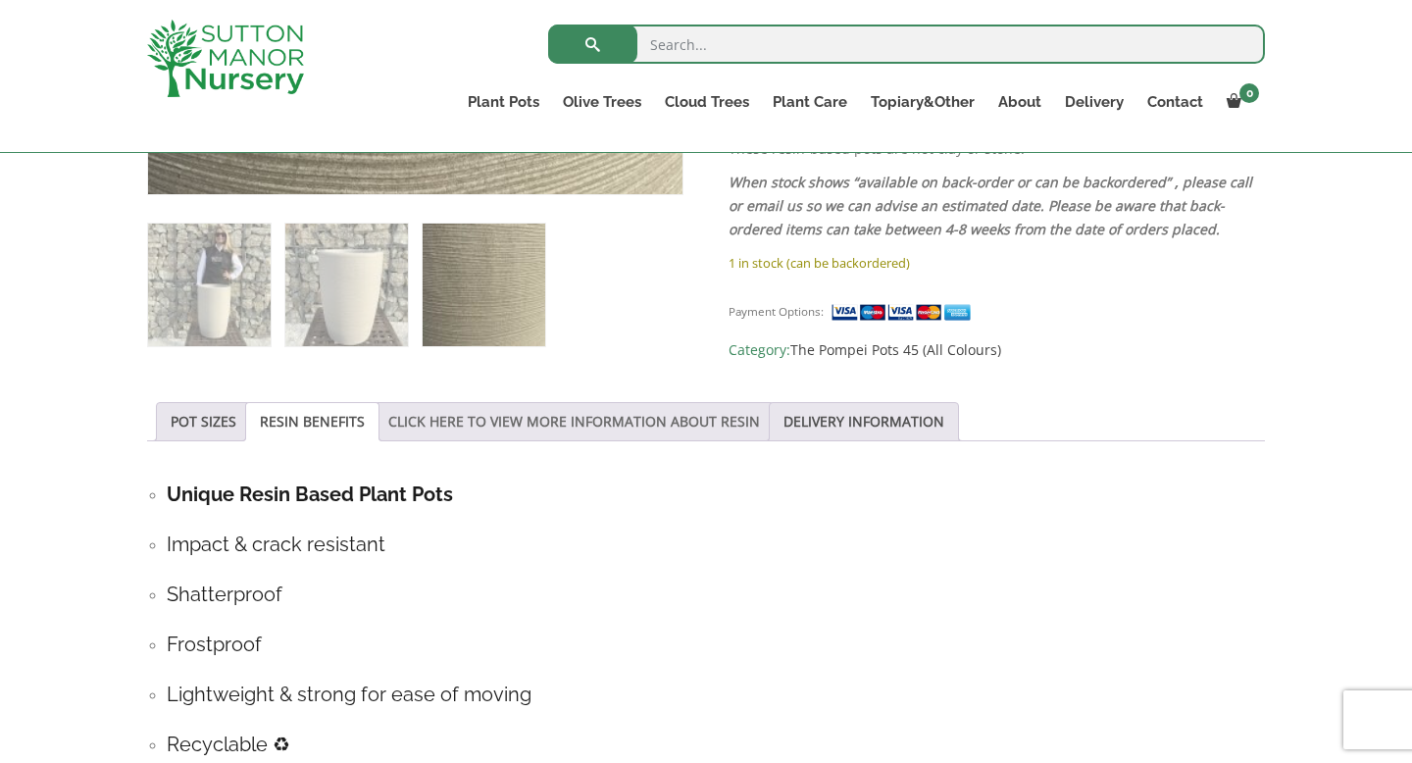
click at [432, 421] on link "CLICK HERE TO VIEW MORE INFORMATION ABOUT RESIN" at bounding box center [574, 421] width 372 height 37
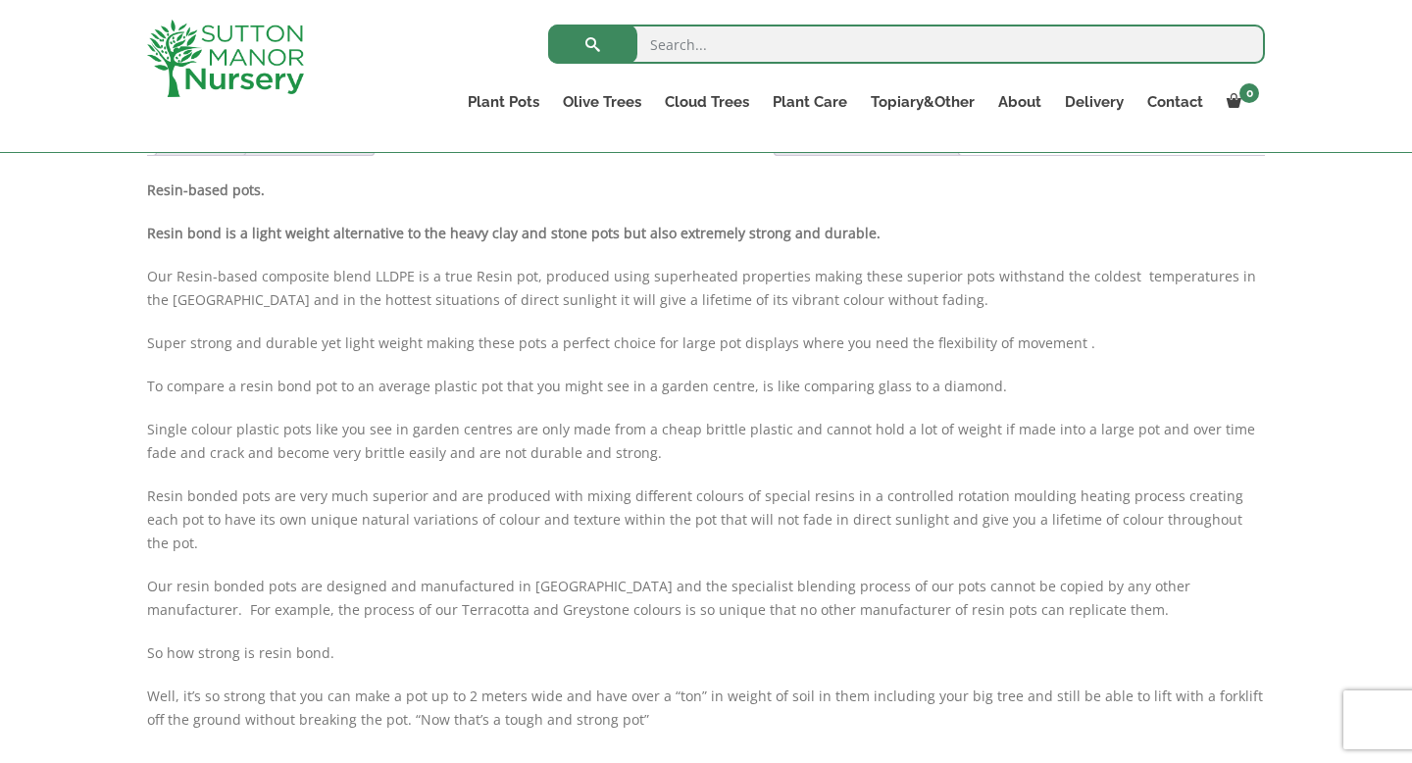
scroll to position [1081, 0]
